Goal: Navigation & Orientation: Understand site structure

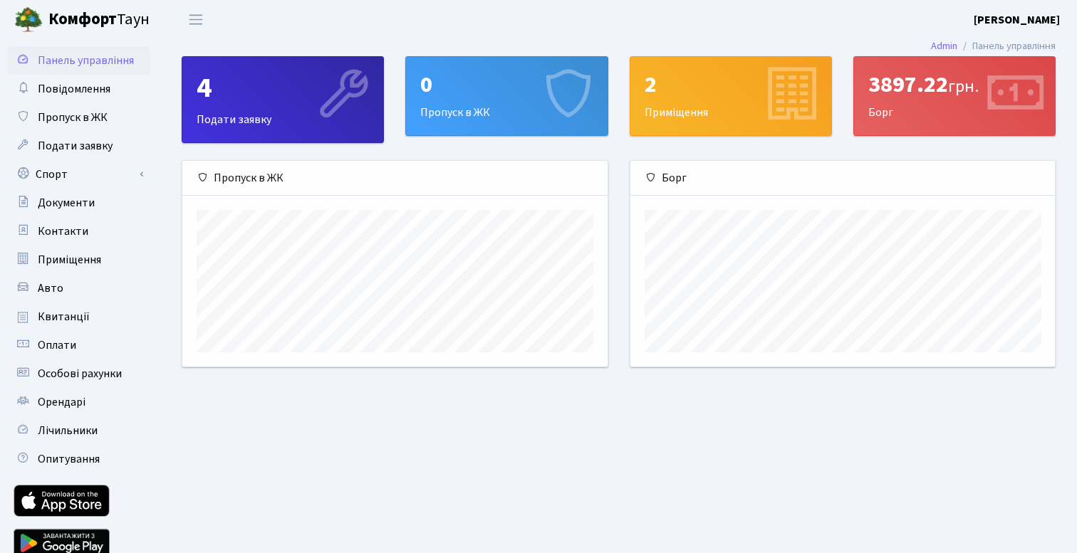
scroll to position [206, 424]
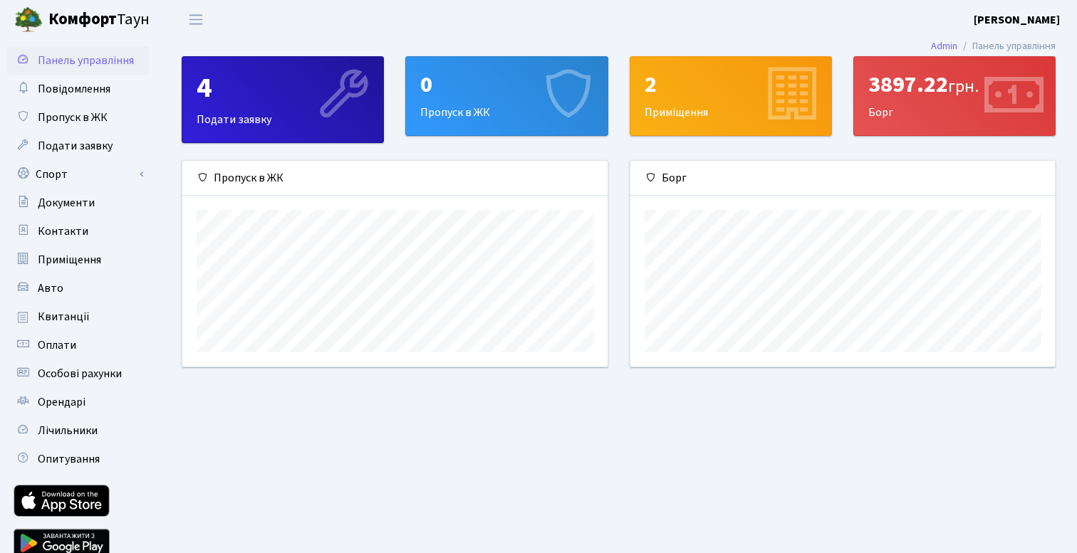
click at [897, 86] on div "3897.22 грн." at bounding box center [954, 84] width 172 height 27
click at [700, 105] on div "2 Приміщення" at bounding box center [730, 96] width 201 height 78
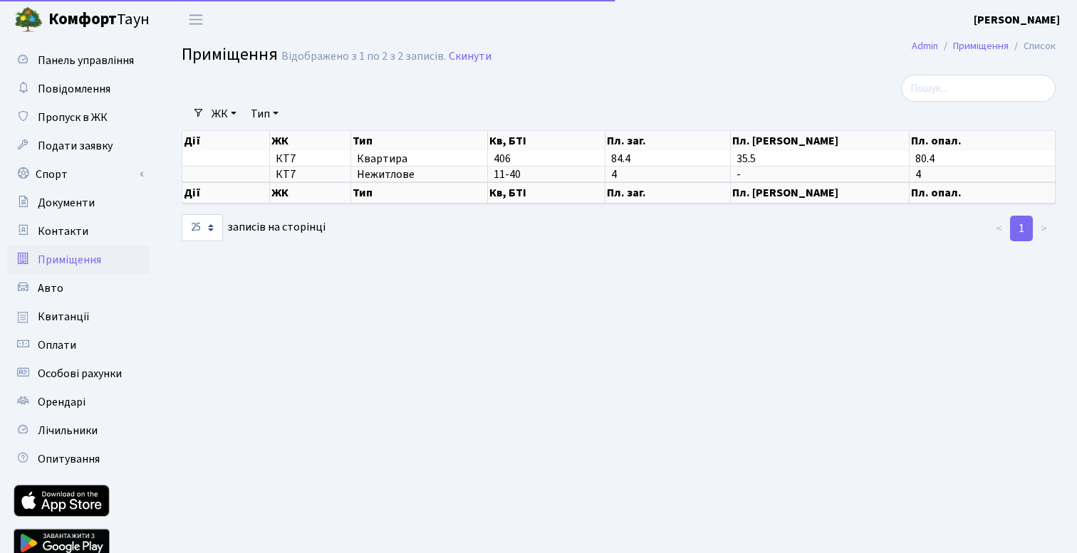
select select "25"
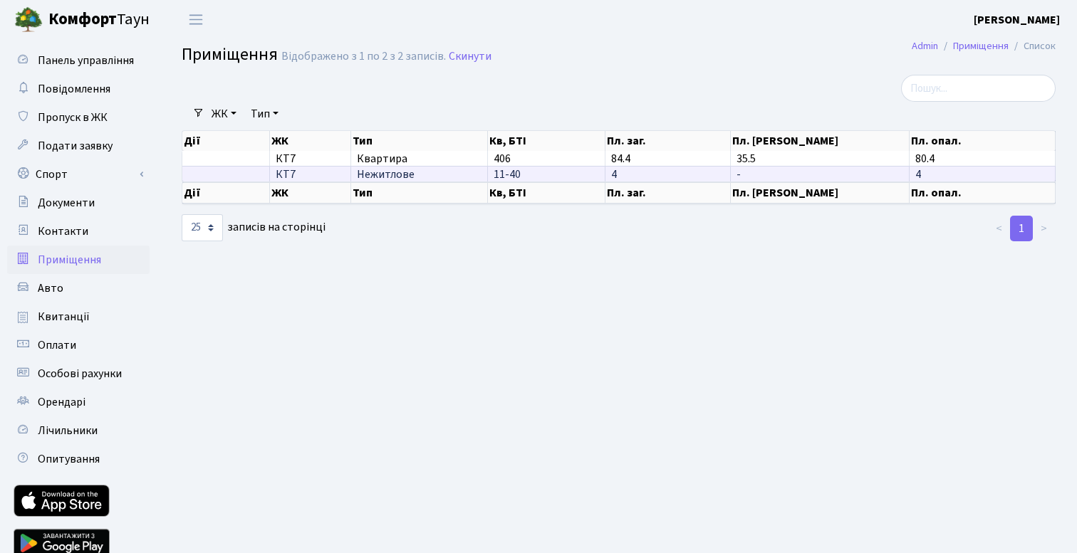
click at [294, 180] on span "КТ7" at bounding box center [310, 174] width 69 height 11
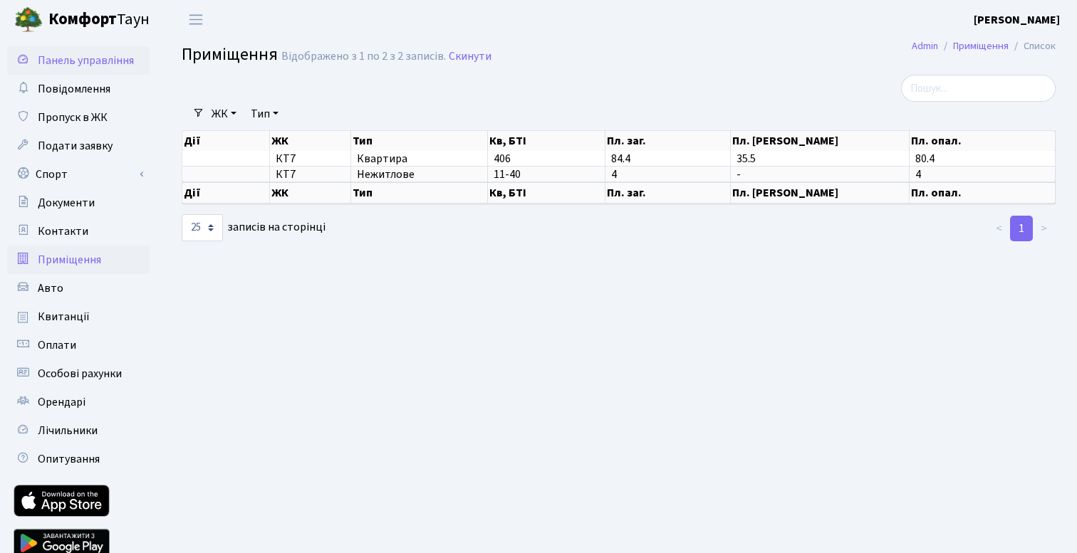
click at [93, 66] on span "Панель управління" at bounding box center [86, 61] width 96 height 16
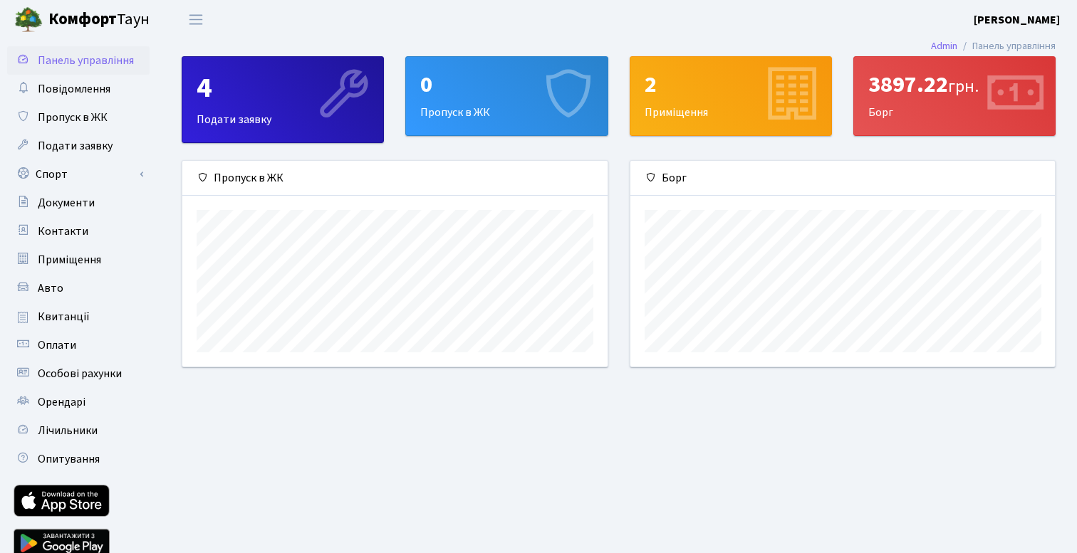
scroll to position [206, 424]
click at [61, 352] on span "Оплати" at bounding box center [57, 346] width 38 height 16
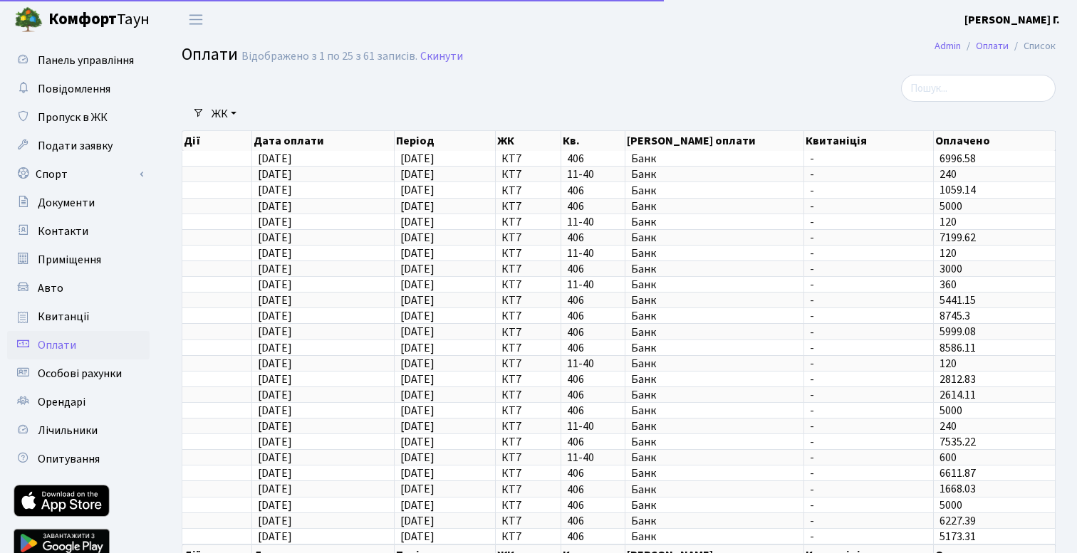
select select "25"
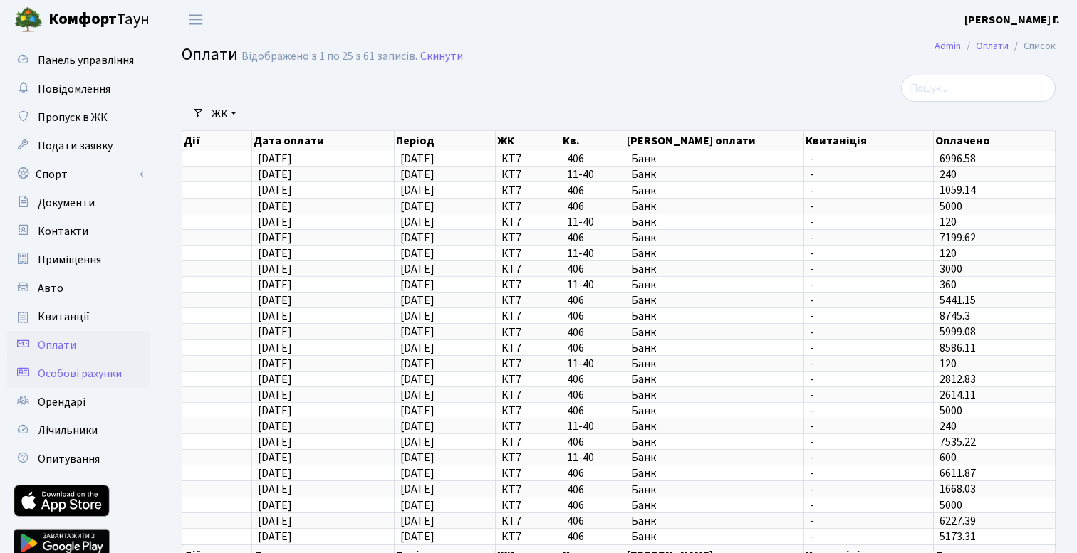
click at [72, 374] on span "Особові рахунки" at bounding box center [80, 374] width 84 height 16
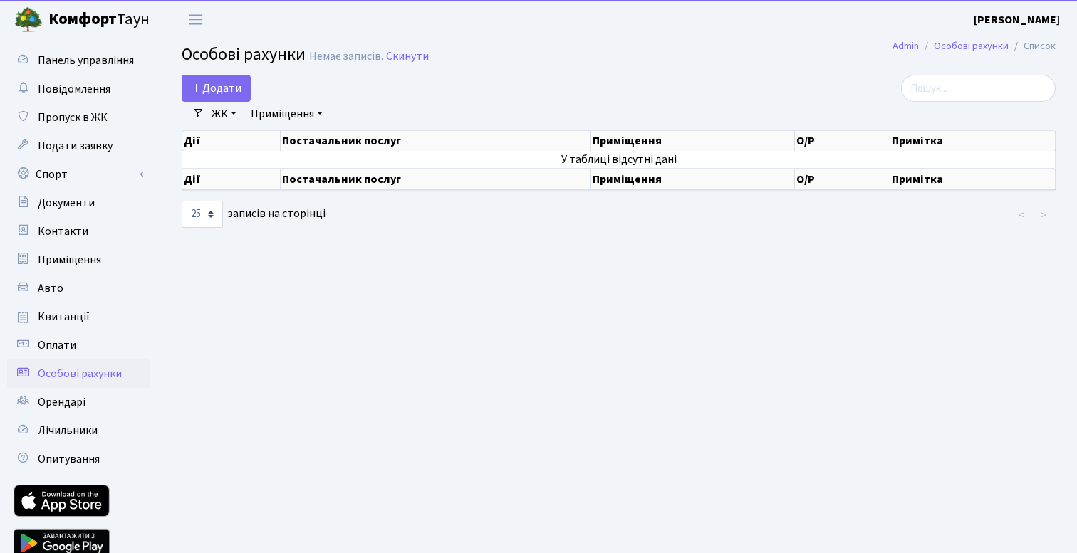
select select "25"
